Goal: Find specific page/section: Find specific page/section

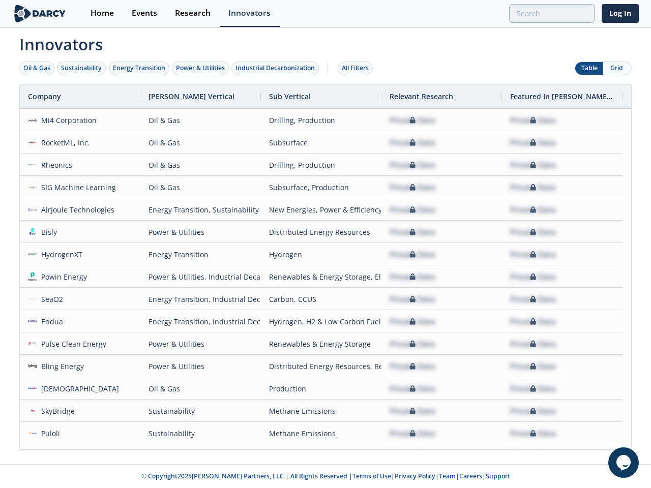
click at [37, 68] on div "Oil & Gas" at bounding box center [36, 68] width 27 height 9
click at [82, 68] on div "Sustainability" at bounding box center [81, 68] width 41 height 9
click at [139, 68] on div "Energy Transition" at bounding box center [139, 68] width 52 height 9
click at [201, 68] on div "Power & Utilities" at bounding box center [200, 68] width 49 height 9
click at [277, 68] on div "Industrial Decarbonization" at bounding box center [274, 68] width 79 height 9
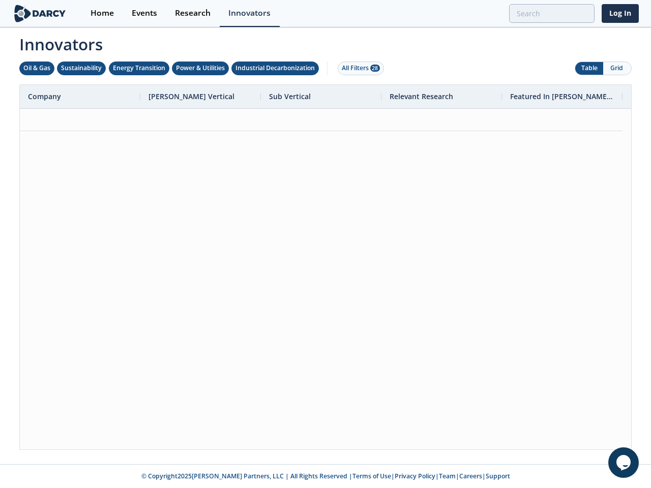
click at [358, 68] on div "All Filters 28" at bounding box center [361, 68] width 38 height 9
